Goal: Task Accomplishment & Management: Complete application form

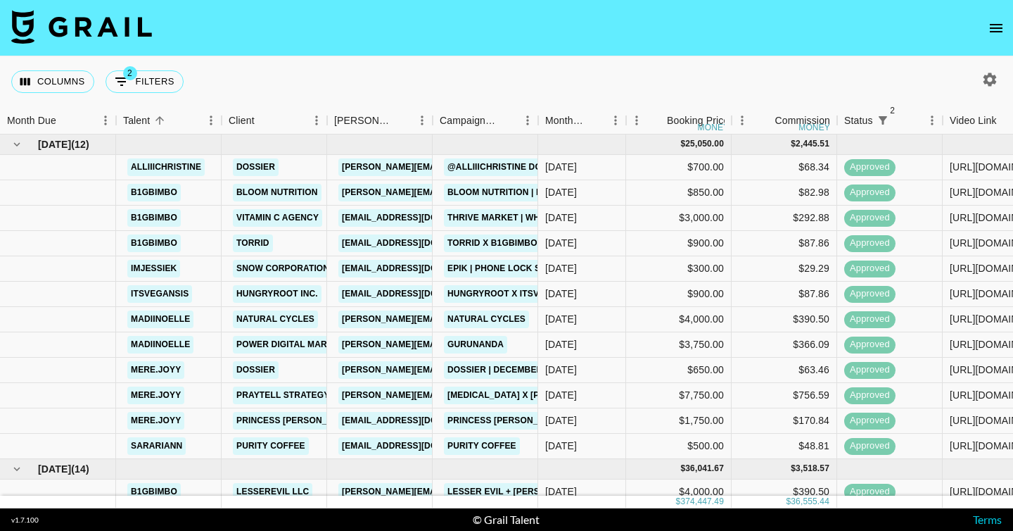
click at [984, 16] on nav at bounding box center [506, 28] width 1013 height 56
click at [989, 24] on icon "open drawer" at bounding box center [996, 28] width 17 height 17
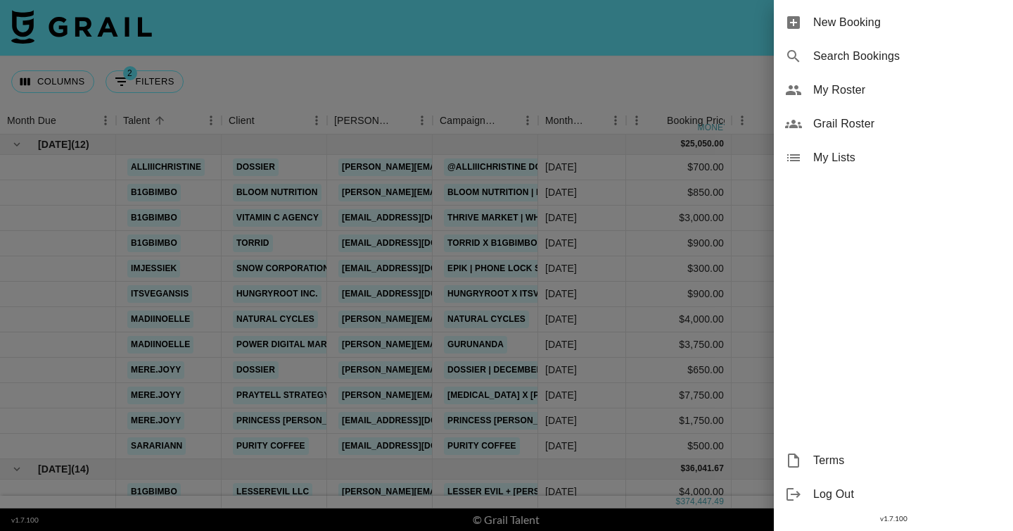
click at [924, 23] on span "New Booking" at bounding box center [907, 22] width 189 height 17
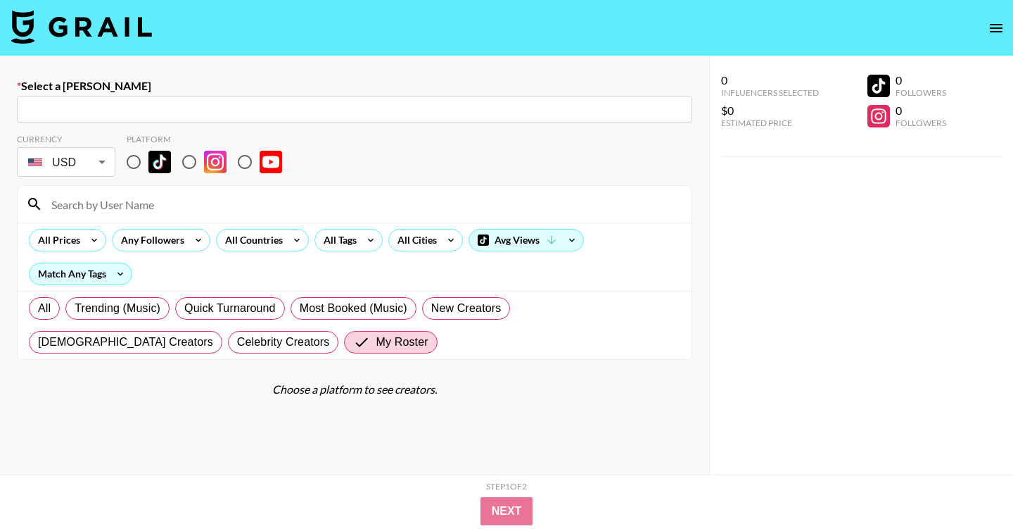
click at [571, 111] on input "text" at bounding box center [354, 109] width 659 height 16
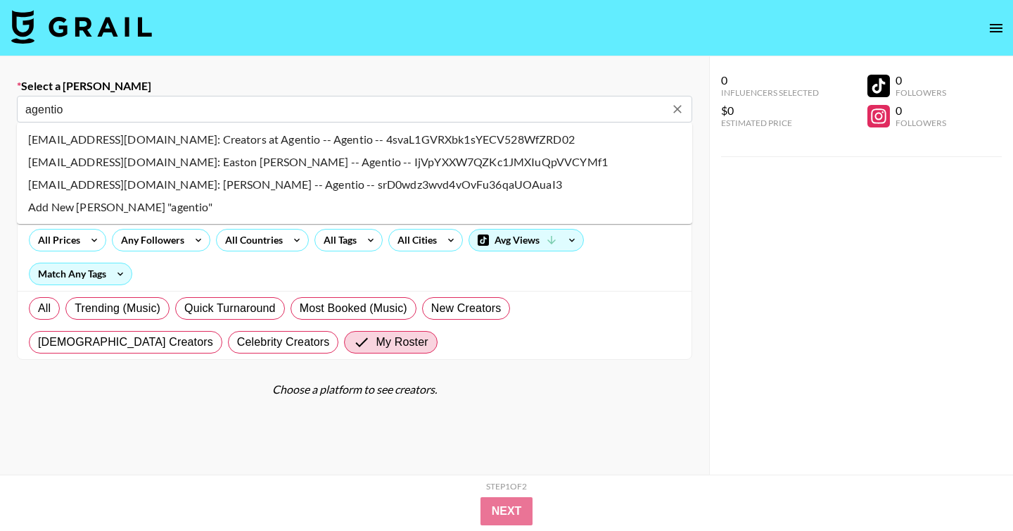
click at [497, 144] on li "creators@agentio.com: Creators at Agentio -- Agentio -- 4svaL1GVRXbk1sYECV528Wf…" at bounding box center [355, 139] width 676 height 23
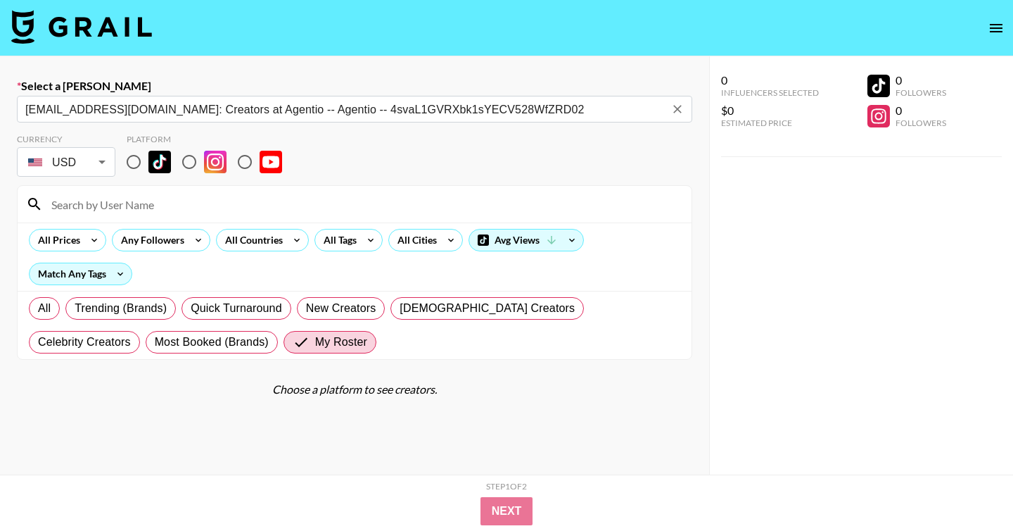
type input "creators@agentio.com: Creators at Agentio -- Agentio -- 4svaL1GVRXbk1sYECV528Wf…"
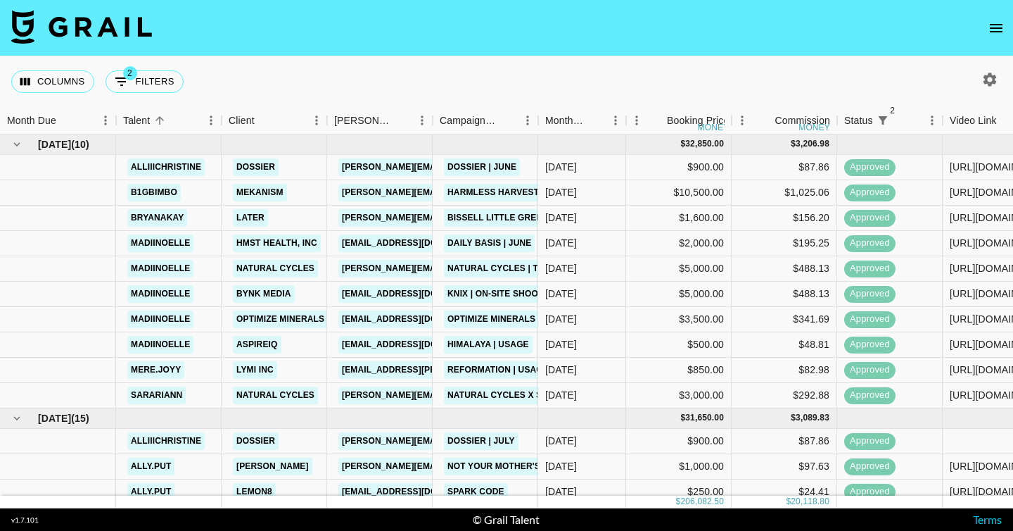
click at [994, 71] on icon "button" at bounding box center [990, 79] width 17 height 17
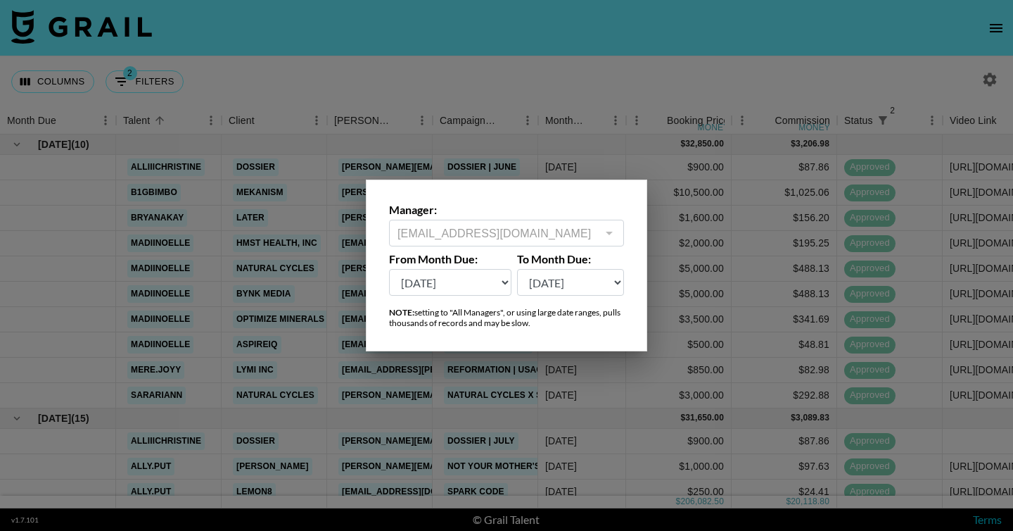
click at [471, 281] on select "[DATE] Aug '[DATE] Jun '[DATE] Apr '[DATE] Feb '[DATE] Dec '[DATE] Oct '[DATE] …" at bounding box center [450, 282] width 122 height 27
select select "[DATE]"
click at [389, 269] on select "[DATE] Aug '[DATE] Jun '[DATE] Apr '[DATE] Feb '[DATE] Dec '[DATE] Oct '[DATE] …" at bounding box center [450, 282] width 122 height 27
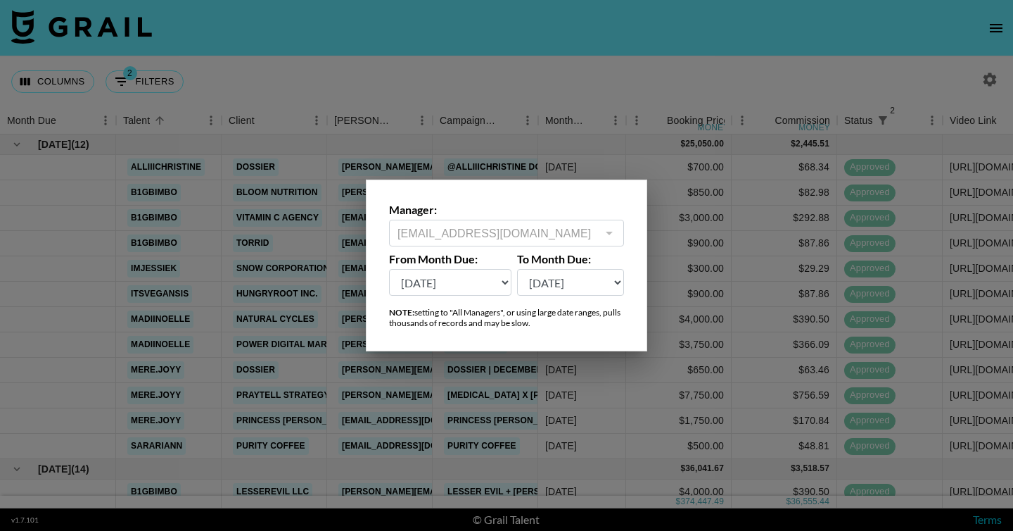
click at [611, 73] on div at bounding box center [506, 265] width 1013 height 531
